Goal: Transaction & Acquisition: Purchase product/service

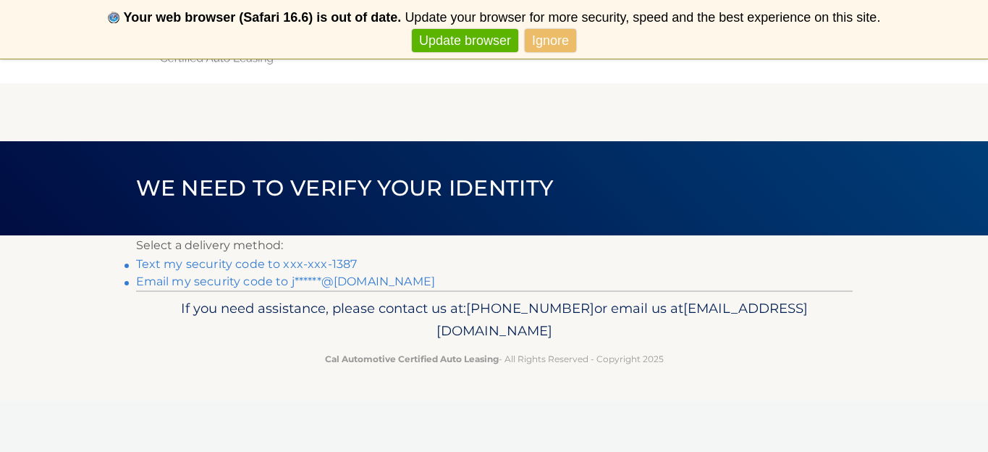
click at [549, 39] on link "Ignore" at bounding box center [550, 41] width 51 height 24
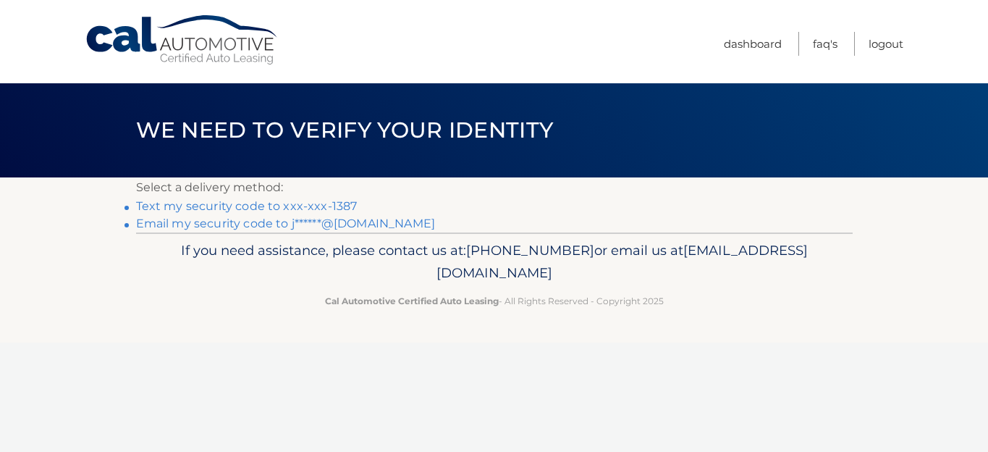
click at [224, 206] on link "Text my security code to xxx-xxx-1387" at bounding box center [247, 206] width 222 height 14
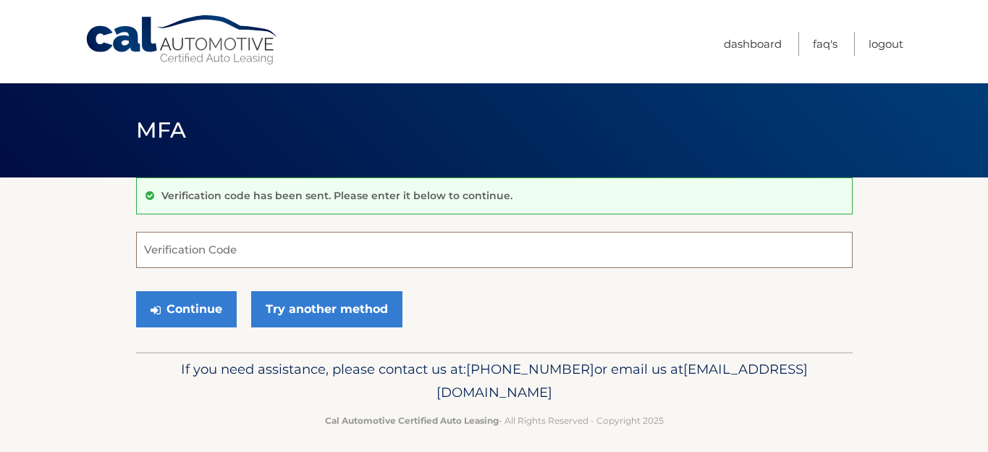
click at [261, 244] on input "Verification Code" at bounding box center [494, 250] width 717 height 36
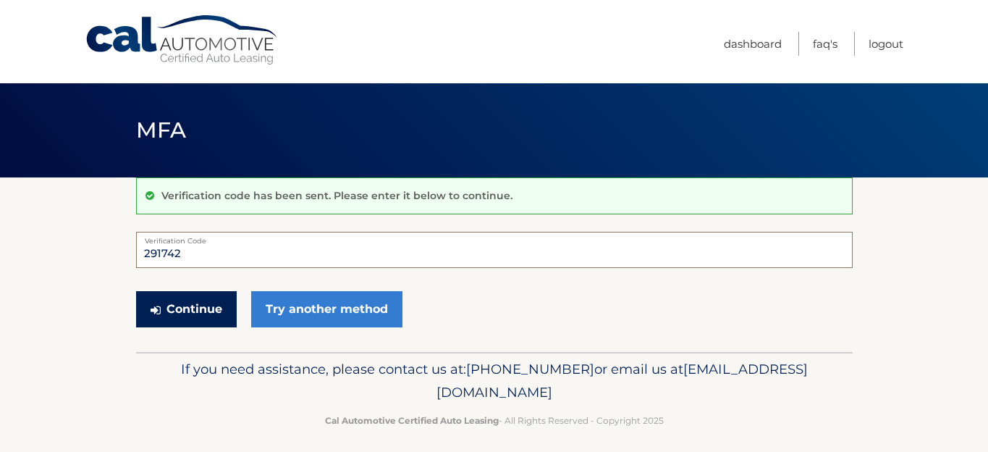
type input "291742"
click at [204, 309] on button "Continue" at bounding box center [186, 309] width 101 height 36
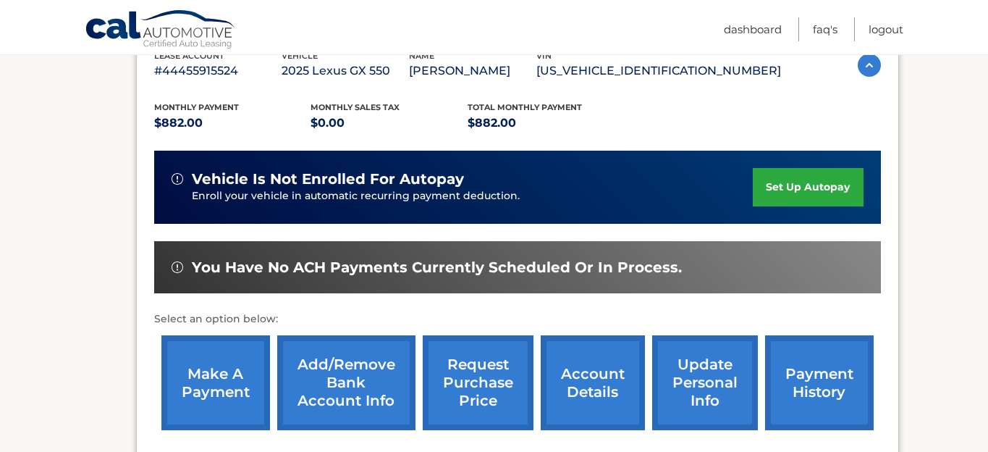
scroll to position [268, 0]
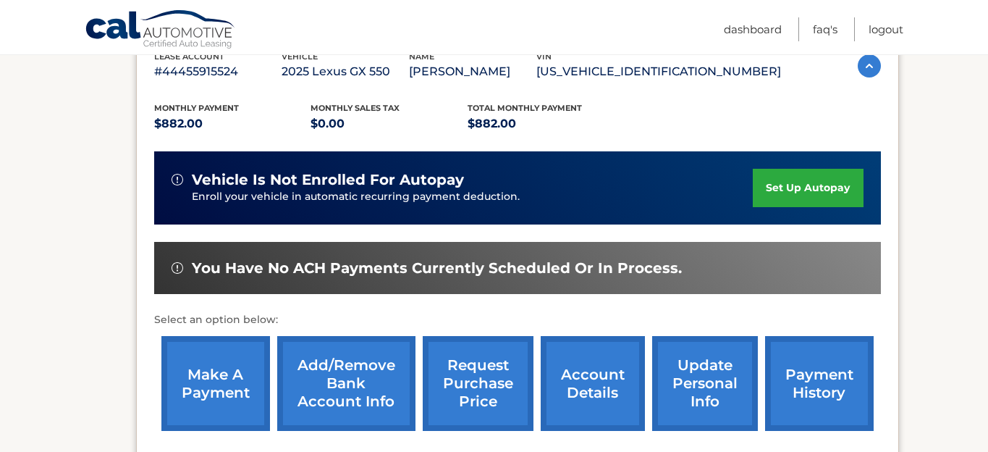
click at [203, 382] on link "make a payment" at bounding box center [215, 383] width 109 height 95
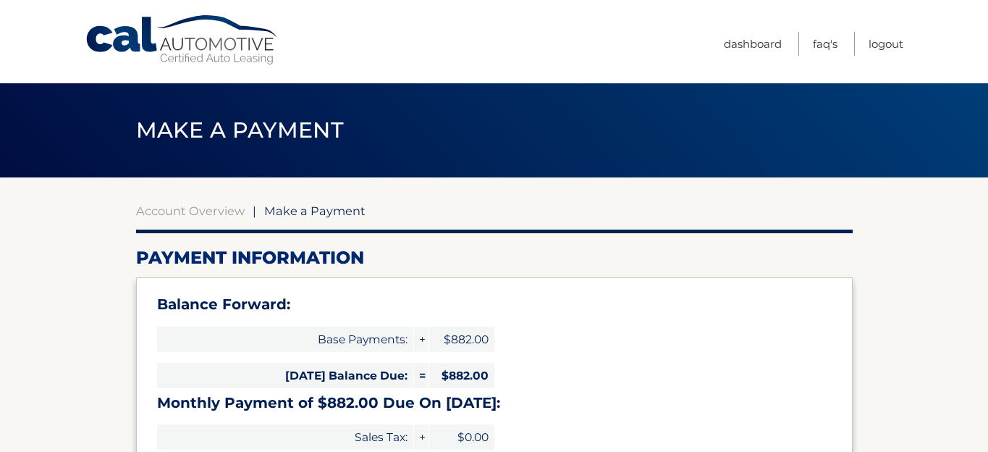
select select "OTNlMTRlN2UtNGMwNi00MWEzLTk0ZWMtMTU4YTM2NDE2OWEw"
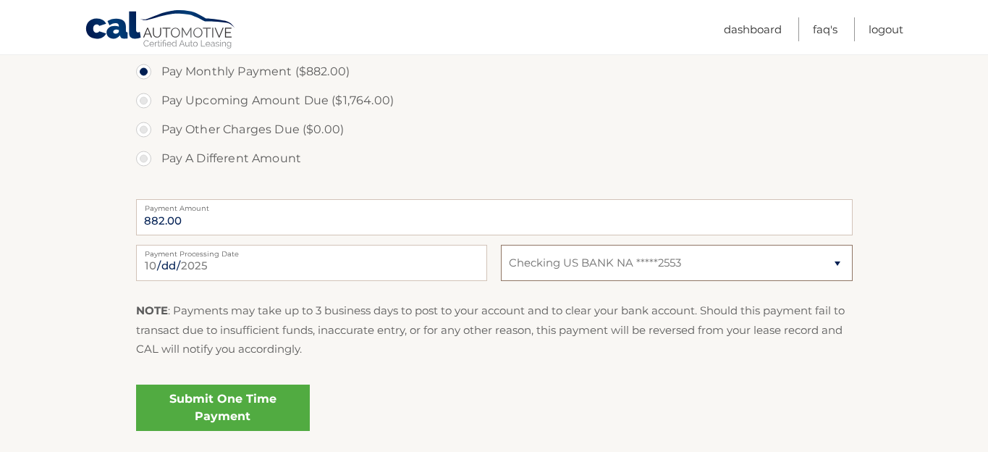
scroll to position [538, 0]
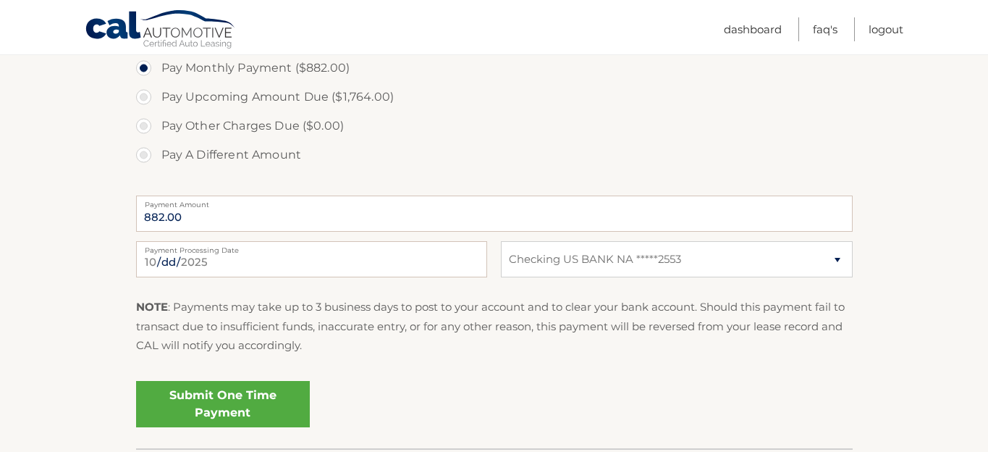
click at [254, 395] on link "Submit One Time Payment" at bounding box center [223, 404] width 174 height 46
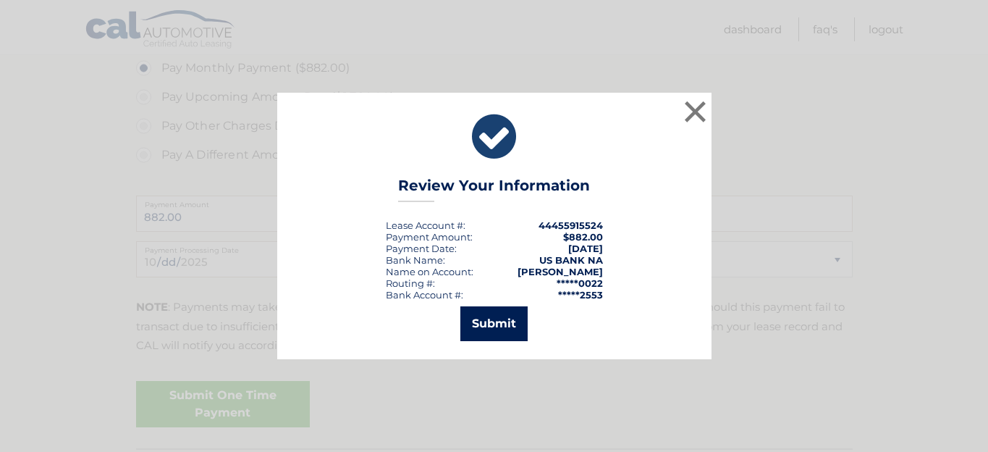
click at [512, 313] on button "Submit" at bounding box center [493, 323] width 67 height 35
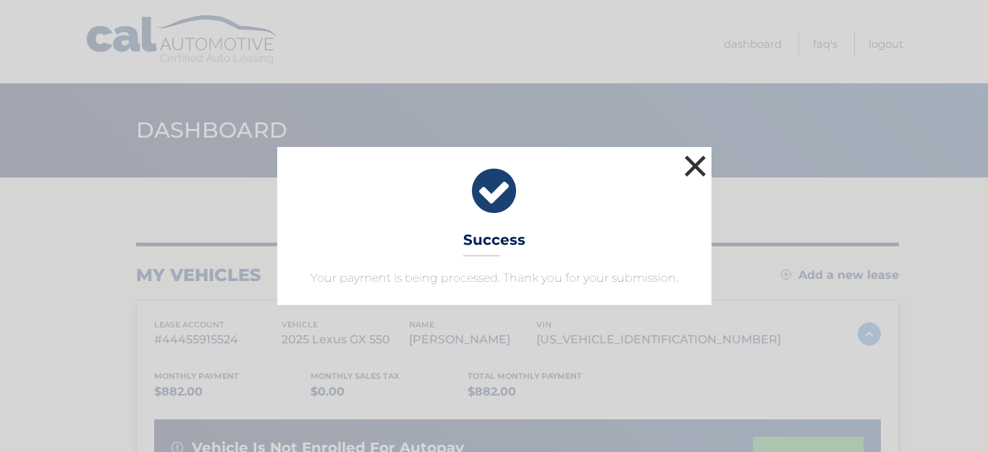
click at [694, 167] on button "×" at bounding box center [695, 165] width 29 height 29
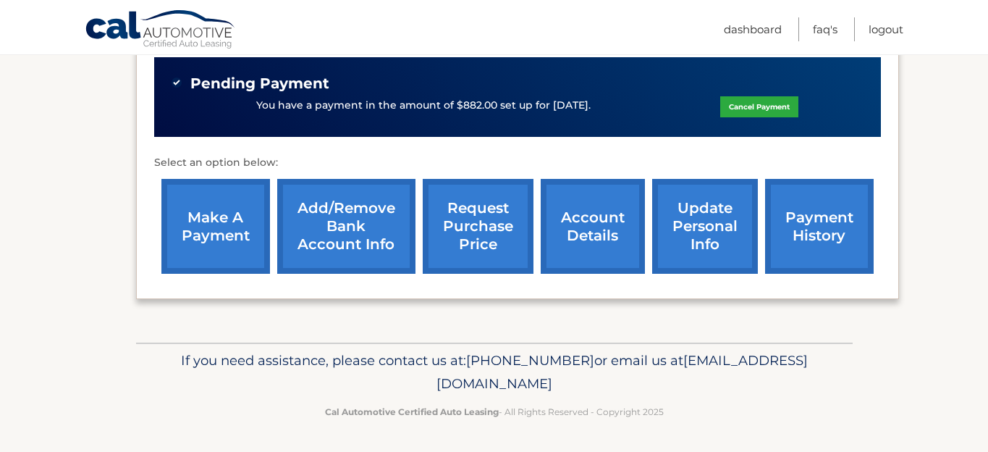
scroll to position [449, 0]
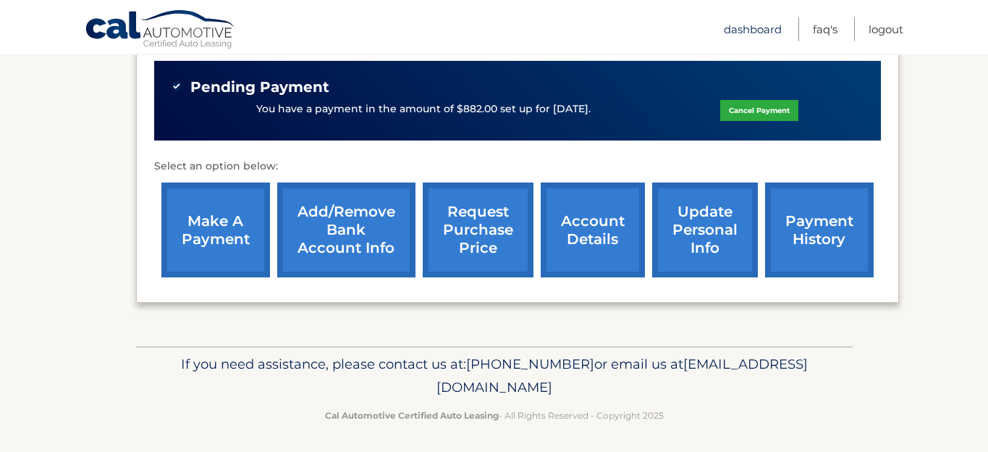
click at [759, 28] on link "Dashboard" at bounding box center [753, 29] width 58 height 24
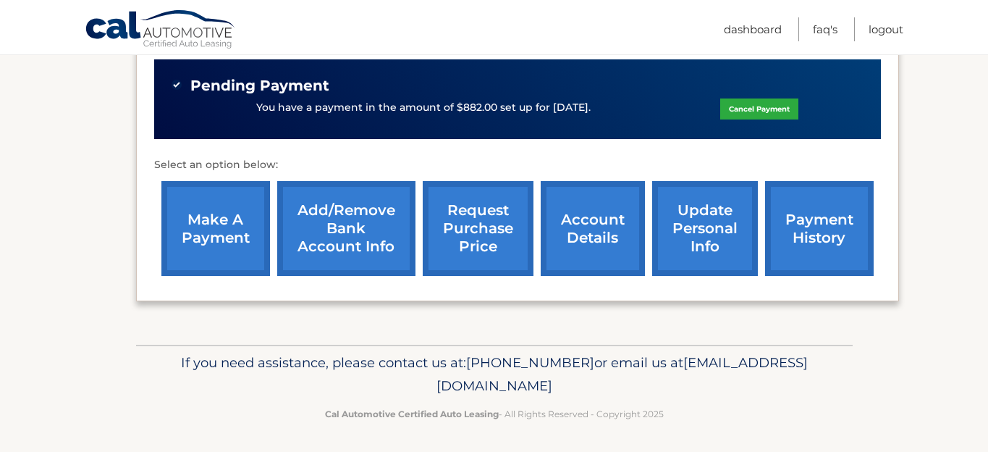
scroll to position [451, 0]
